Goal: Information Seeking & Learning: Learn about a topic

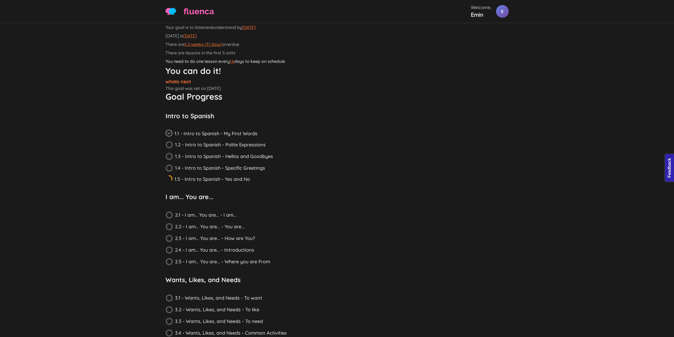
click at [132, 55] on div "Your goal is to listenandunderstand by [DATE] [DATE] is [DATE] There are 5.3 we…" at bounding box center [337, 256] width 674 height 467
click at [130, 64] on div "Your goal is to listenandunderstand by August 04, 2025 Today is September 10, 2…" at bounding box center [337, 256] width 674 height 467
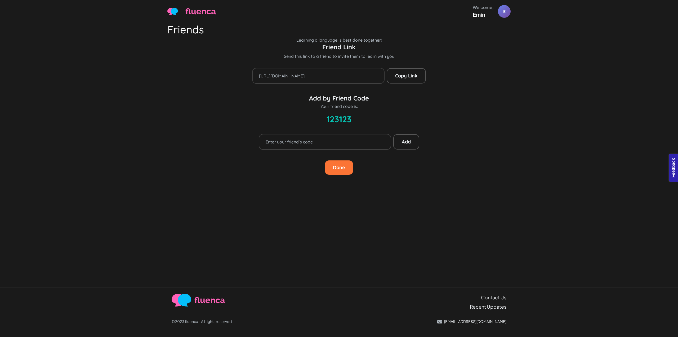
click at [260, 57] on p "Send this link to a friend to invite them to learn with you" at bounding box center [338, 56] width 343 height 6
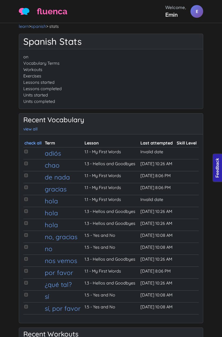
click at [84, 119] on h3 "Recent Vocabulary view all" at bounding box center [110, 124] width 175 height 16
click at [85, 121] on h3 "Recent Vocabulary view all" at bounding box center [110, 124] width 175 height 16
drag, startPoint x: 89, startPoint y: 123, endPoint x: 22, endPoint y: 118, distance: 67.2
click at [21, 117] on div "Recent Vocabulary view all" at bounding box center [111, 123] width 184 height 21
copy h3 "Recent Vocabulary"
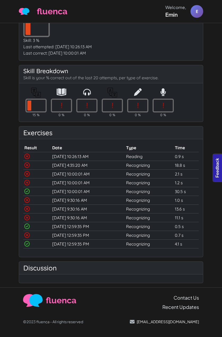
scroll to position [51, 0]
